Goal: Transaction & Acquisition: Purchase product/service

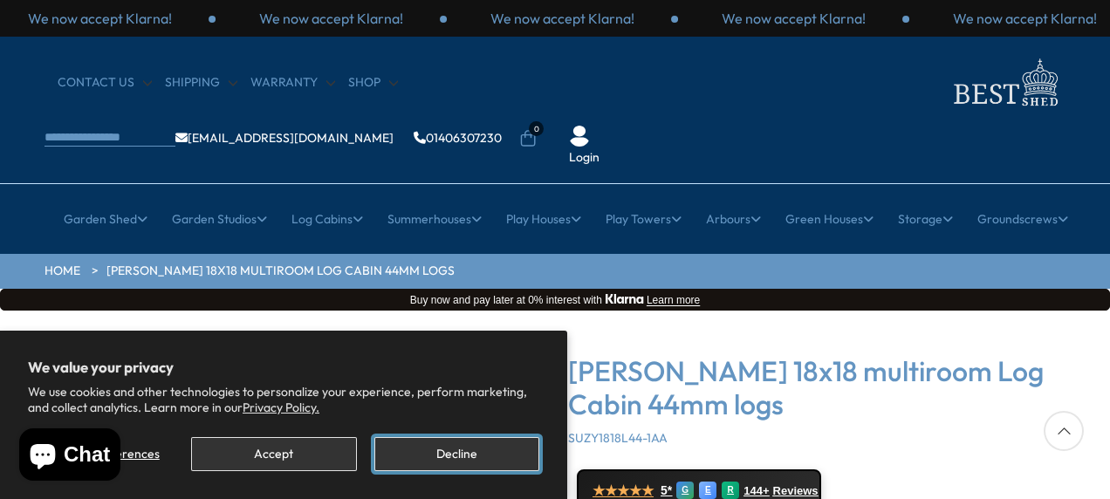
click at [450, 452] on button "Decline" at bounding box center [457, 454] width 165 height 34
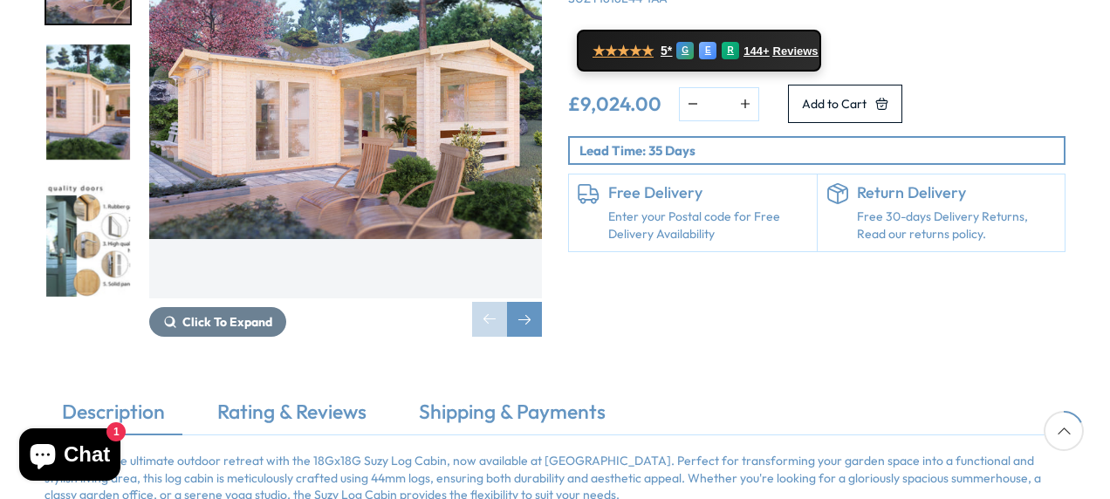
scroll to position [244, 0]
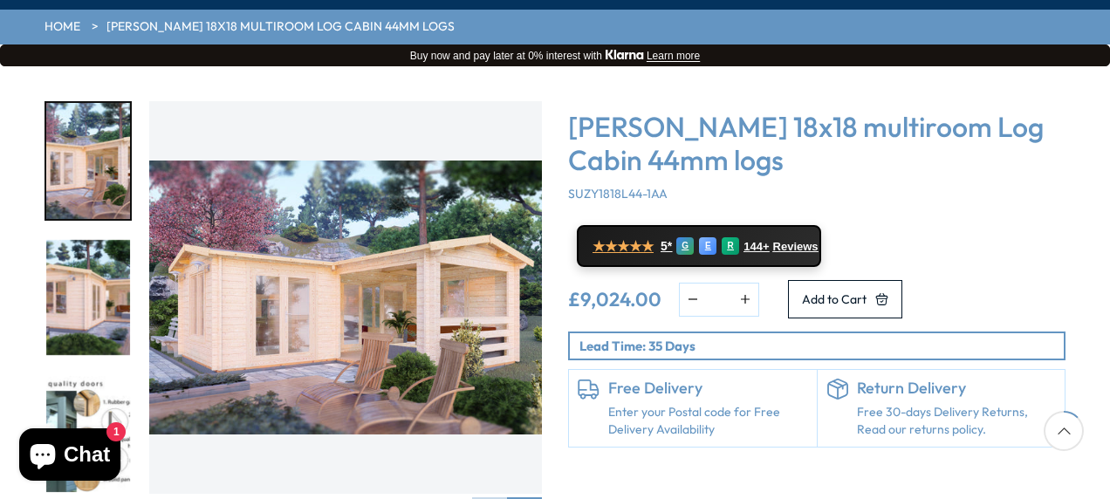
click at [101, 376] on img "3 / 7" at bounding box center [88, 434] width 84 height 116
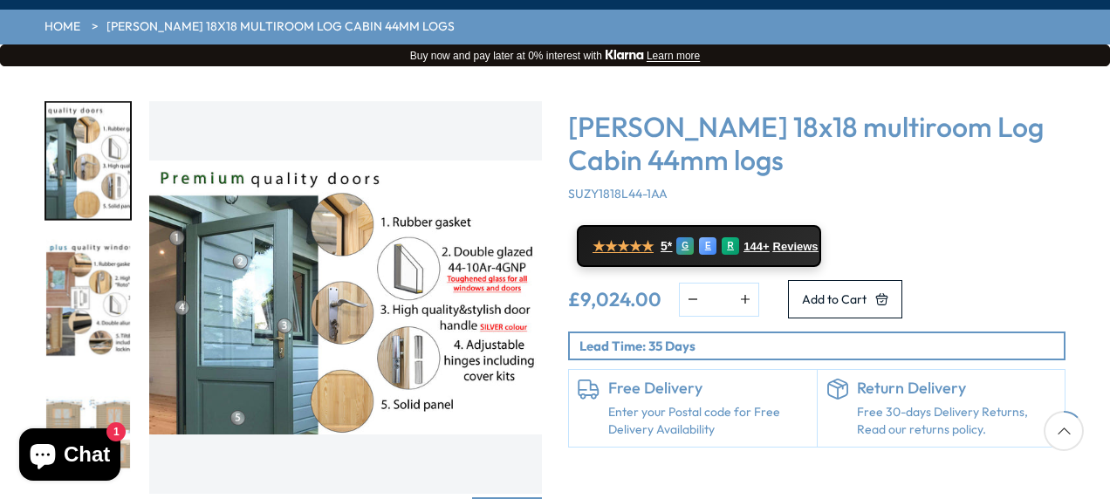
click at [67, 376] on img "5 / 7" at bounding box center [88, 434] width 84 height 116
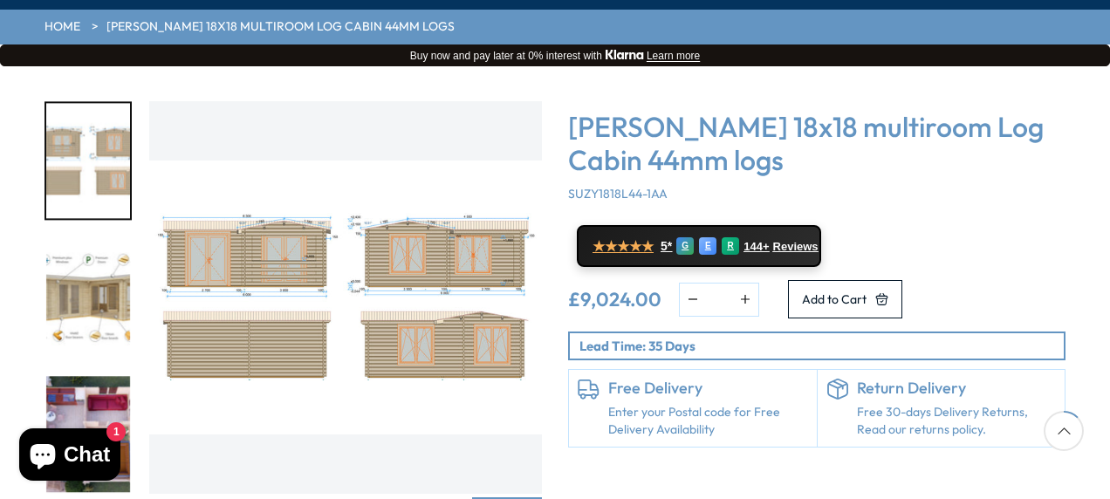
click at [237, 190] on img "5 / 7" at bounding box center [345, 297] width 393 height 393
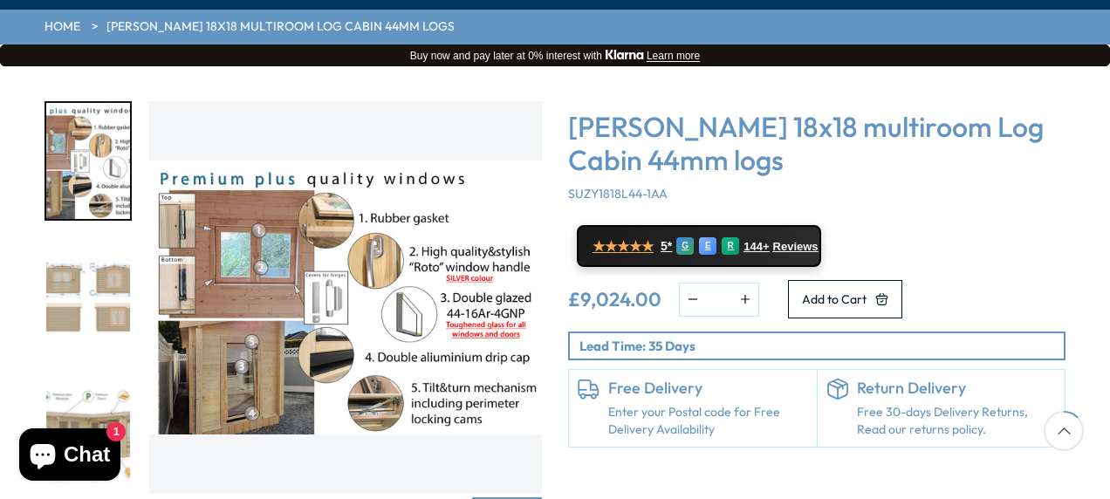
click at [95, 127] on img "4 / 7" at bounding box center [88, 161] width 84 height 116
click at [99, 239] on img "5 / 7" at bounding box center [88, 297] width 84 height 116
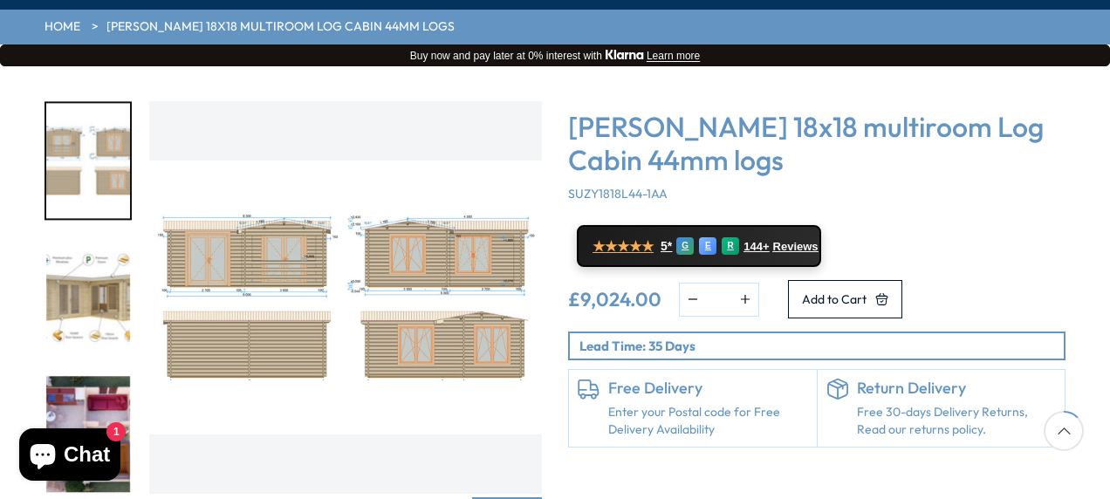
click at [75, 376] on img "7 / 7" at bounding box center [88, 434] width 84 height 116
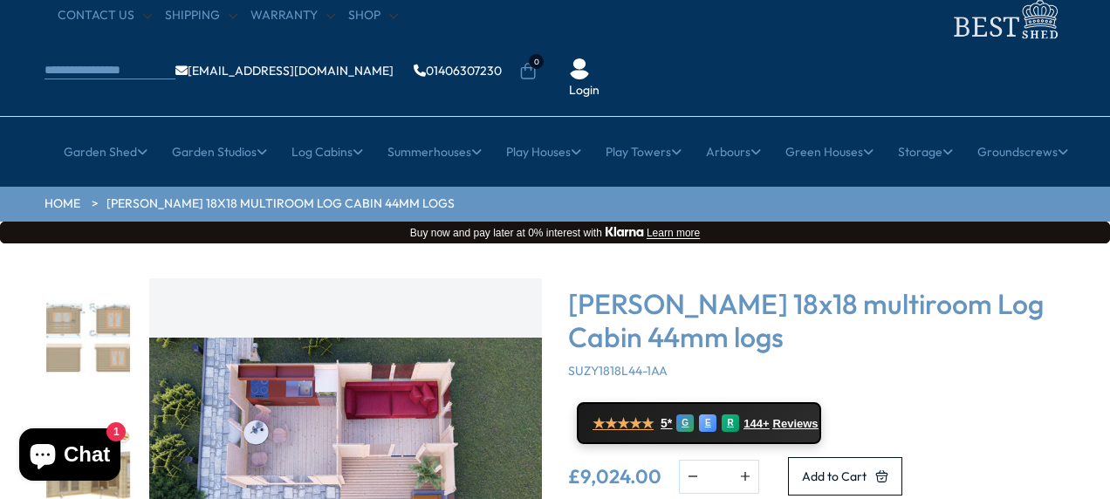
scroll to position [0, 0]
